Goal: Transaction & Acquisition: Download file/media

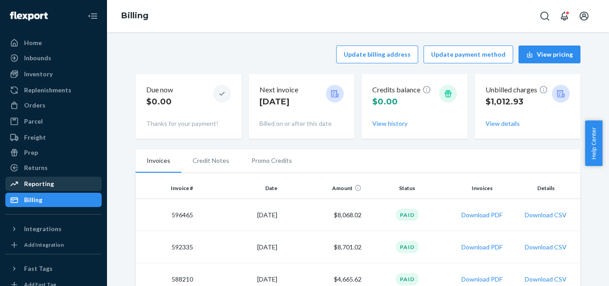
click at [48, 184] on div "Reporting" at bounding box center [39, 183] width 30 height 9
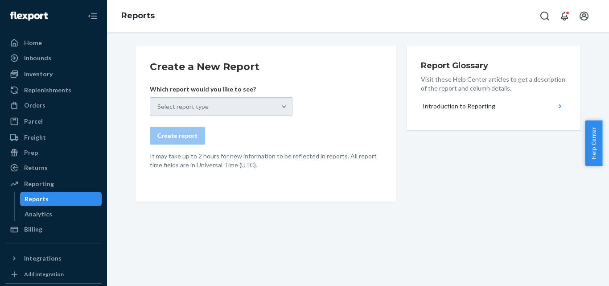
click at [273, 104] on div "Select report type" at bounding box center [221, 106] width 143 height 19
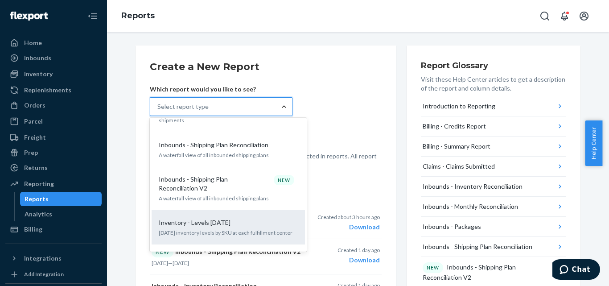
scroll to position [267, 0]
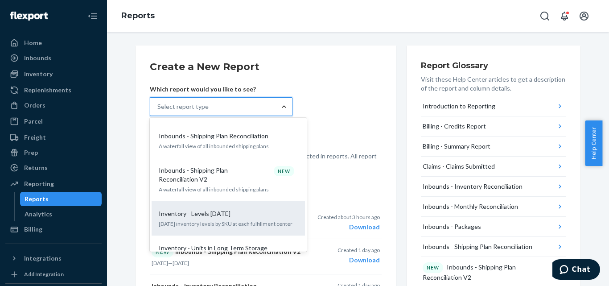
click at [251, 209] on div "Inventory - Levels [DATE]" at bounding box center [226, 213] width 143 height 9
click at [158, 111] on input "option Inventory - Levels [DATE] focused, 10 of 27. 27 results available. Use U…" at bounding box center [157, 106] width 1 height 9
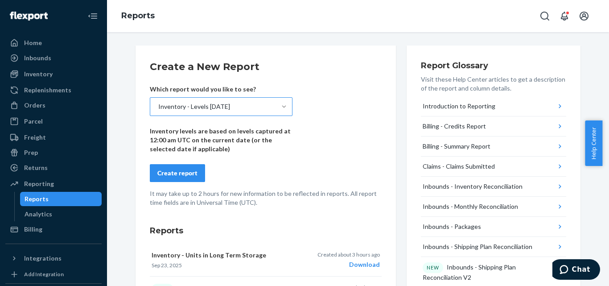
click at [186, 170] on div "Create report" at bounding box center [177, 172] width 40 height 9
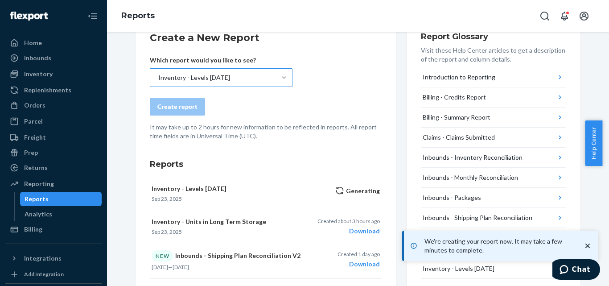
scroll to position [45, 0]
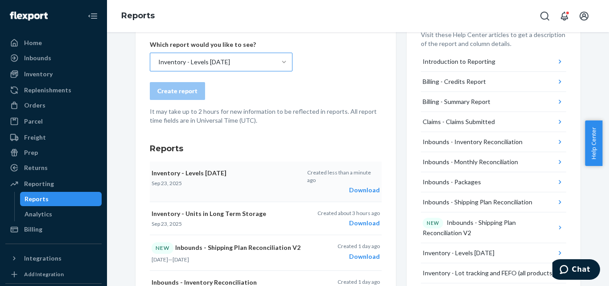
click at [356, 185] on div "Download" at bounding box center [343, 189] width 73 height 9
click at [223, 63] on div "Inventory - Levels [DATE]" at bounding box center [213, 62] width 126 height 18
click at [158, 63] on input "Inventory - Levels [DATE]" at bounding box center [157, 61] width 1 height 9
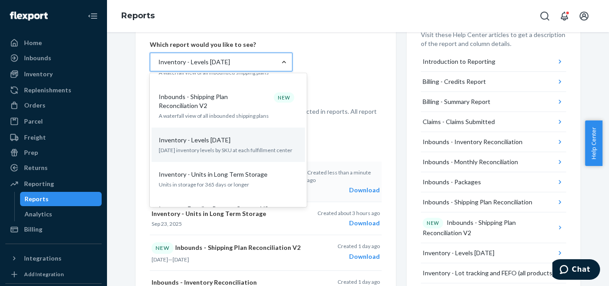
scroll to position [312, 0]
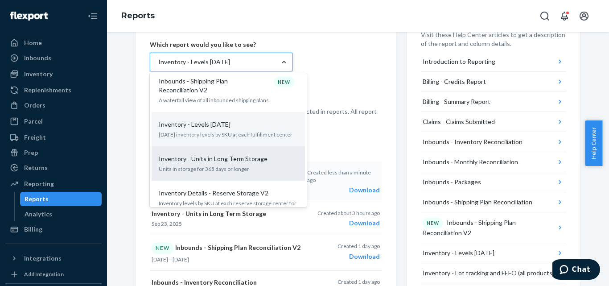
click at [274, 154] on div "Inventory - Units in Long Term Storage" at bounding box center [226, 158] width 143 height 9
click at [158, 66] on input "option Inventory - Levels [DATE], selected. option Inventory - Units in Long Te…" at bounding box center [157, 61] width 1 height 9
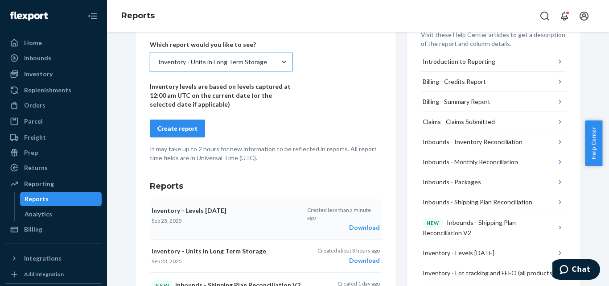
click at [187, 127] on div "Create report" at bounding box center [177, 128] width 40 height 9
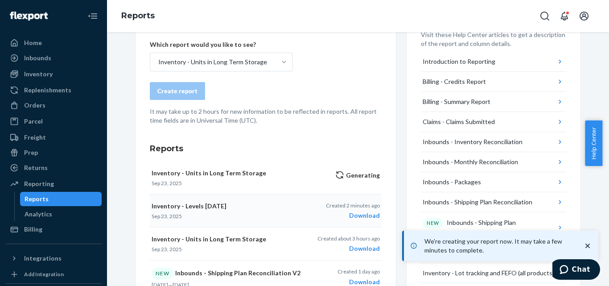
click at [590, 244] on icon "close toast" at bounding box center [587, 245] width 9 height 9
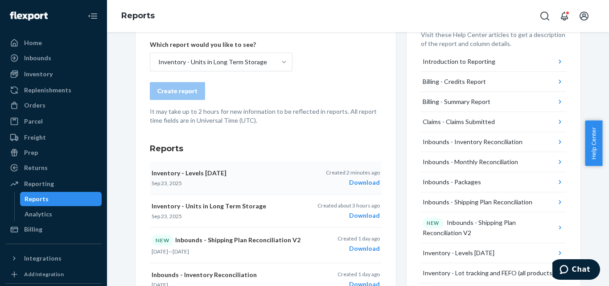
click at [369, 182] on div "Download" at bounding box center [353, 182] width 54 height 9
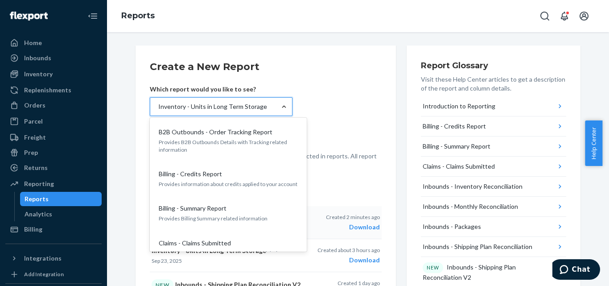
click at [252, 105] on div "Inventory - Units in Long Term Storage" at bounding box center [212, 106] width 109 height 9
click at [158, 105] on input "option Inventory - Units in Long Term Storage, selected. option B2B Outbounds -…" at bounding box center [157, 106] width 1 height 9
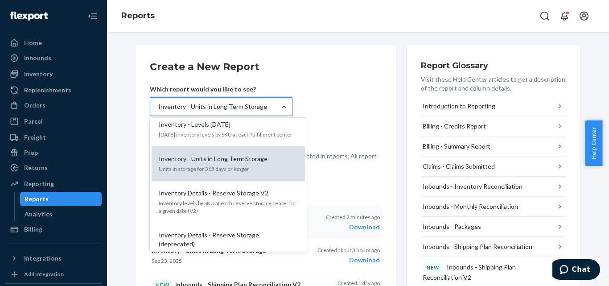
scroll to position [312, 0]
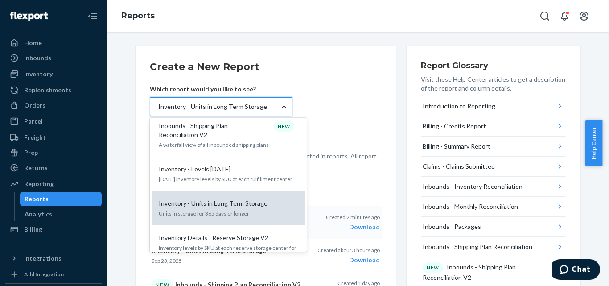
click at [262, 199] on div "Inventory - Units in Long Term Storage" at bounding box center [226, 203] width 143 height 9
click at [158, 111] on input "option Inventory - Units in Long Term Storage, selected. option Inventory - Uni…" at bounding box center [157, 106] width 1 height 9
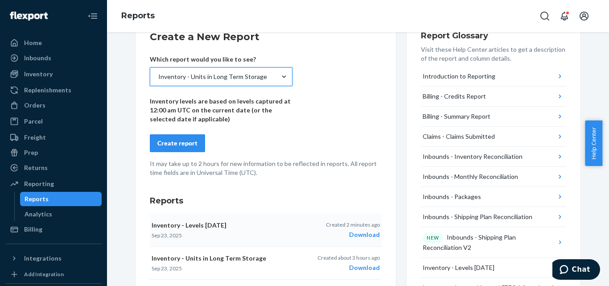
scroll to position [45, 0]
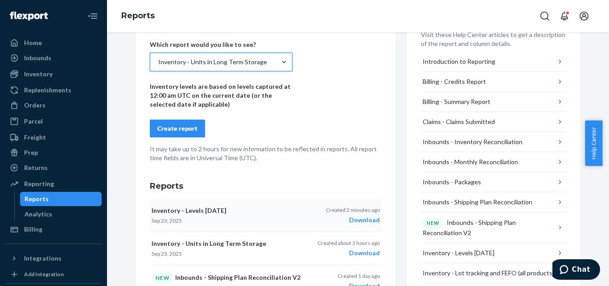
click at [192, 130] on div "Create report" at bounding box center [177, 128] width 40 height 9
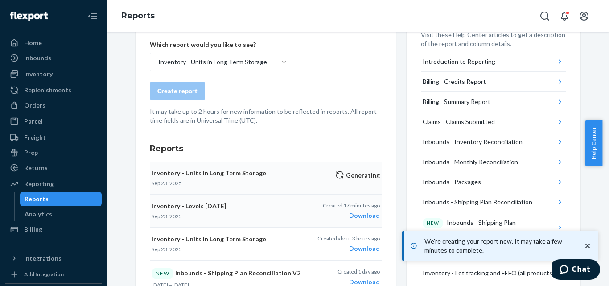
scroll to position [89, 0]
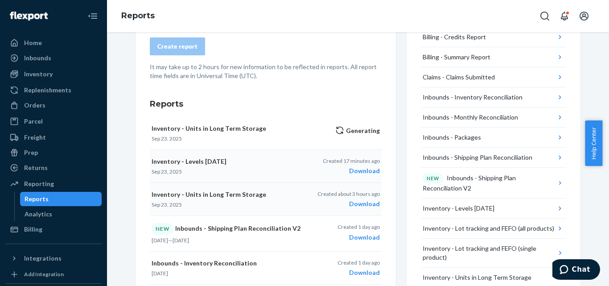
click at [358, 204] on div "Download" at bounding box center [348, 203] width 62 height 9
click at [560, 265] on button "Chat" at bounding box center [574, 269] width 50 height 20
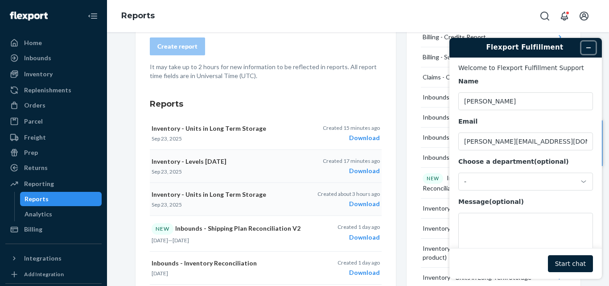
click at [589, 45] on icon "Minimize widget" at bounding box center [588, 48] width 6 height 6
